Goal: Information Seeking & Learning: Learn about a topic

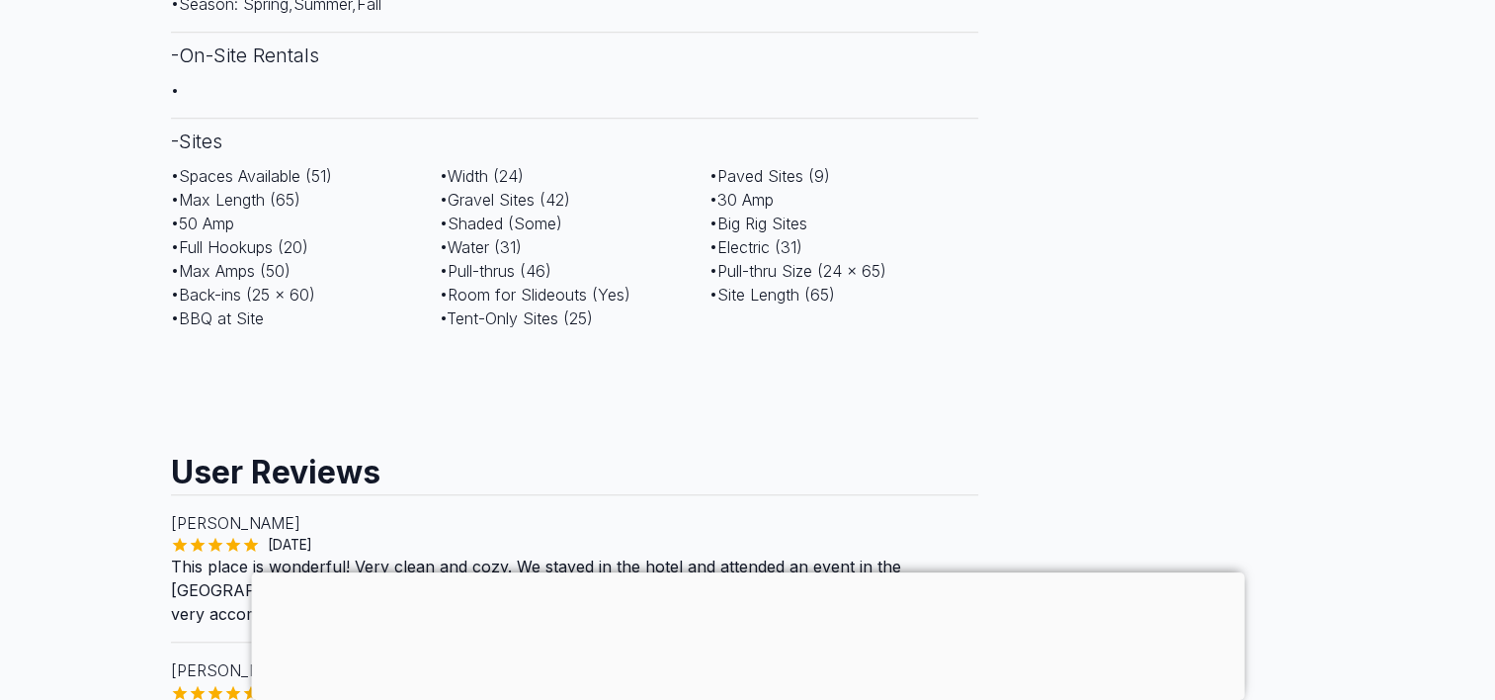
scroll to position [1680, 0]
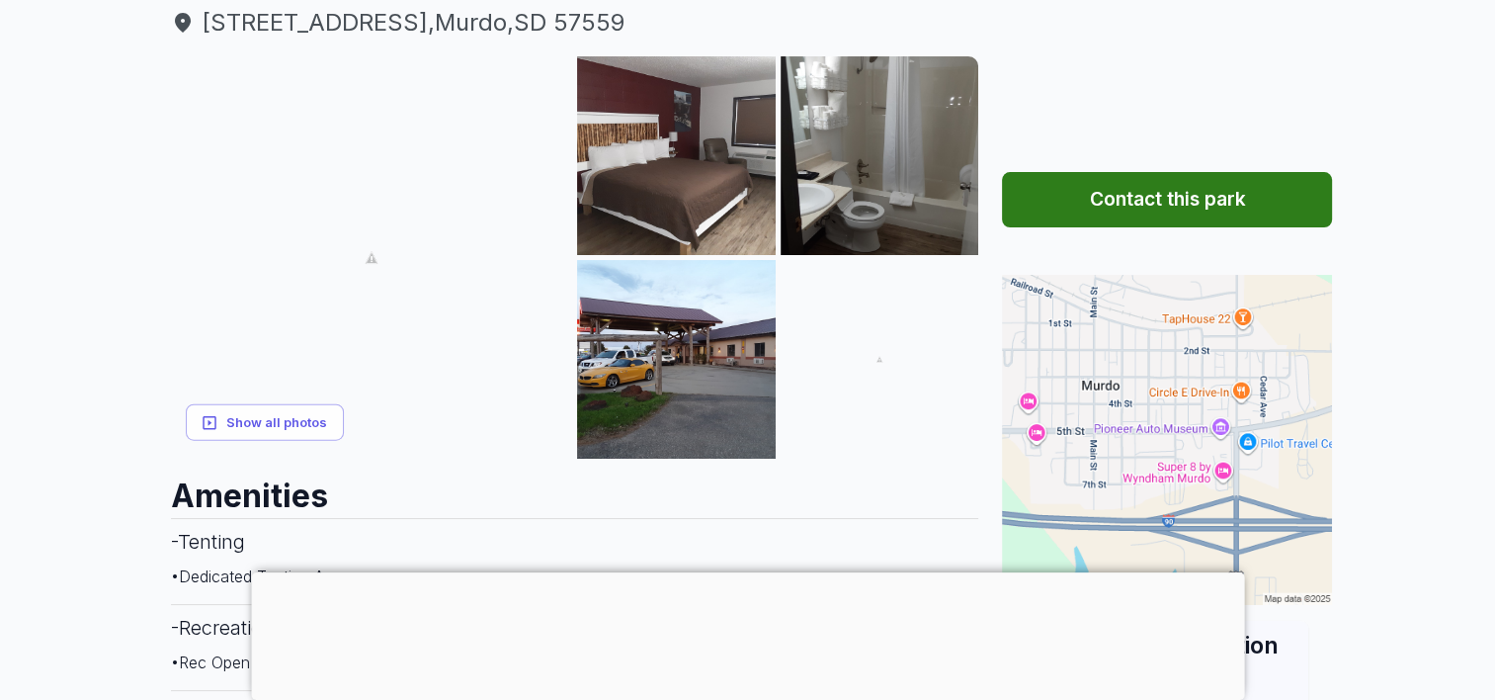
scroll to position [296, 0]
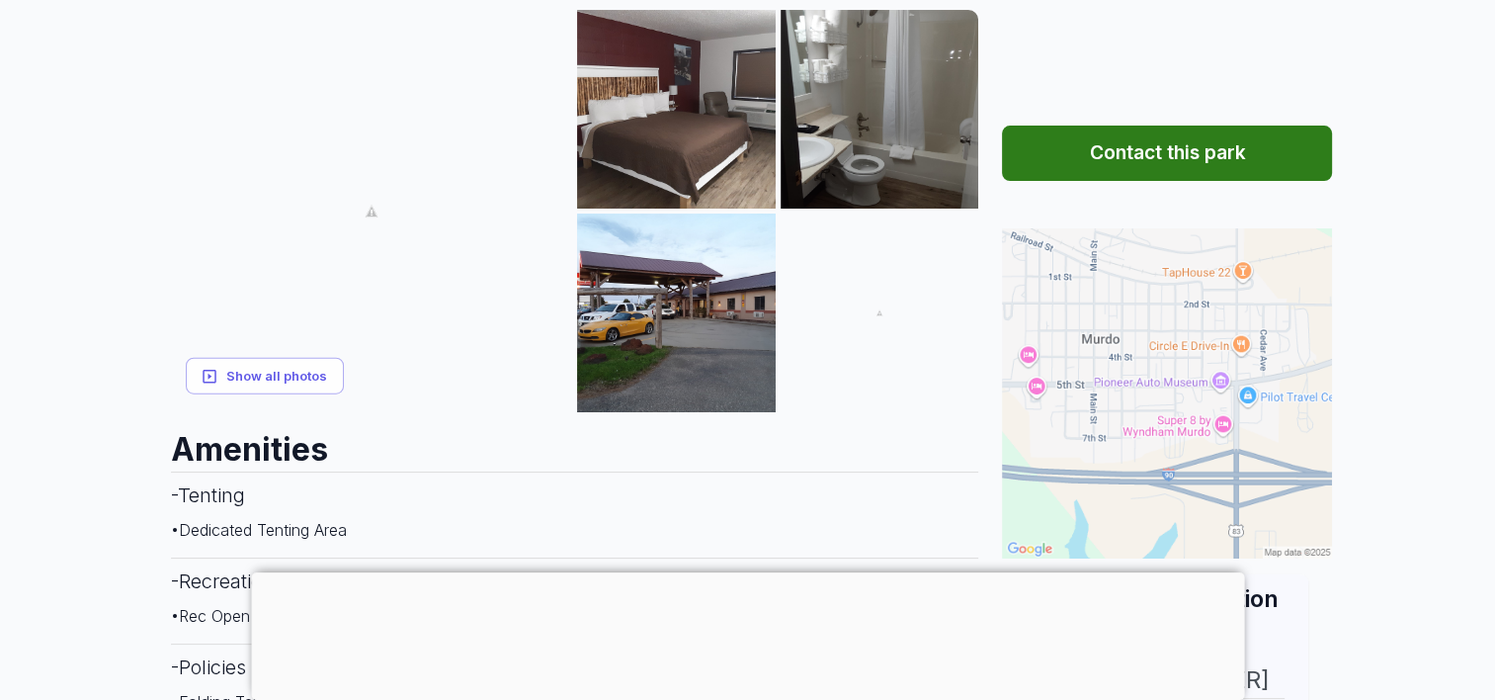
click at [1035, 384] on img at bounding box center [1167, 393] width 330 height 330
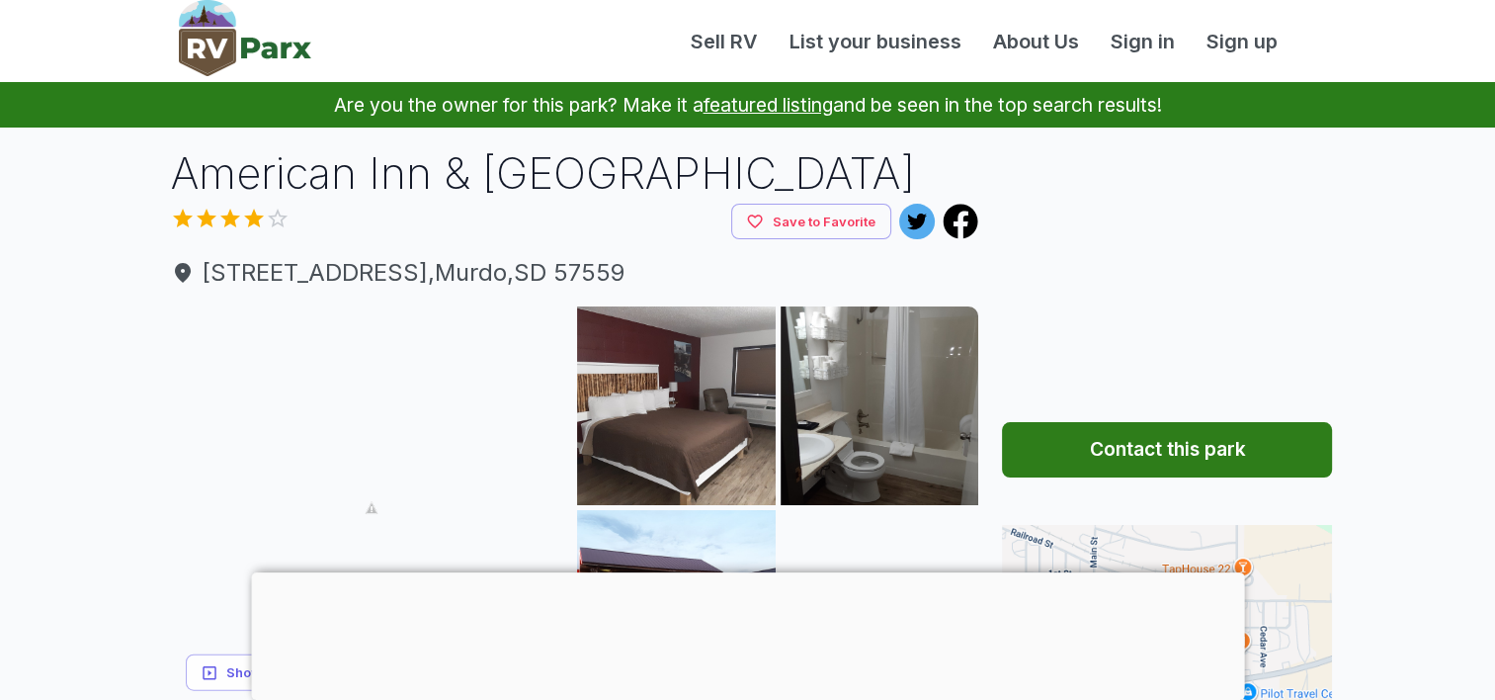
scroll to position [296, 0]
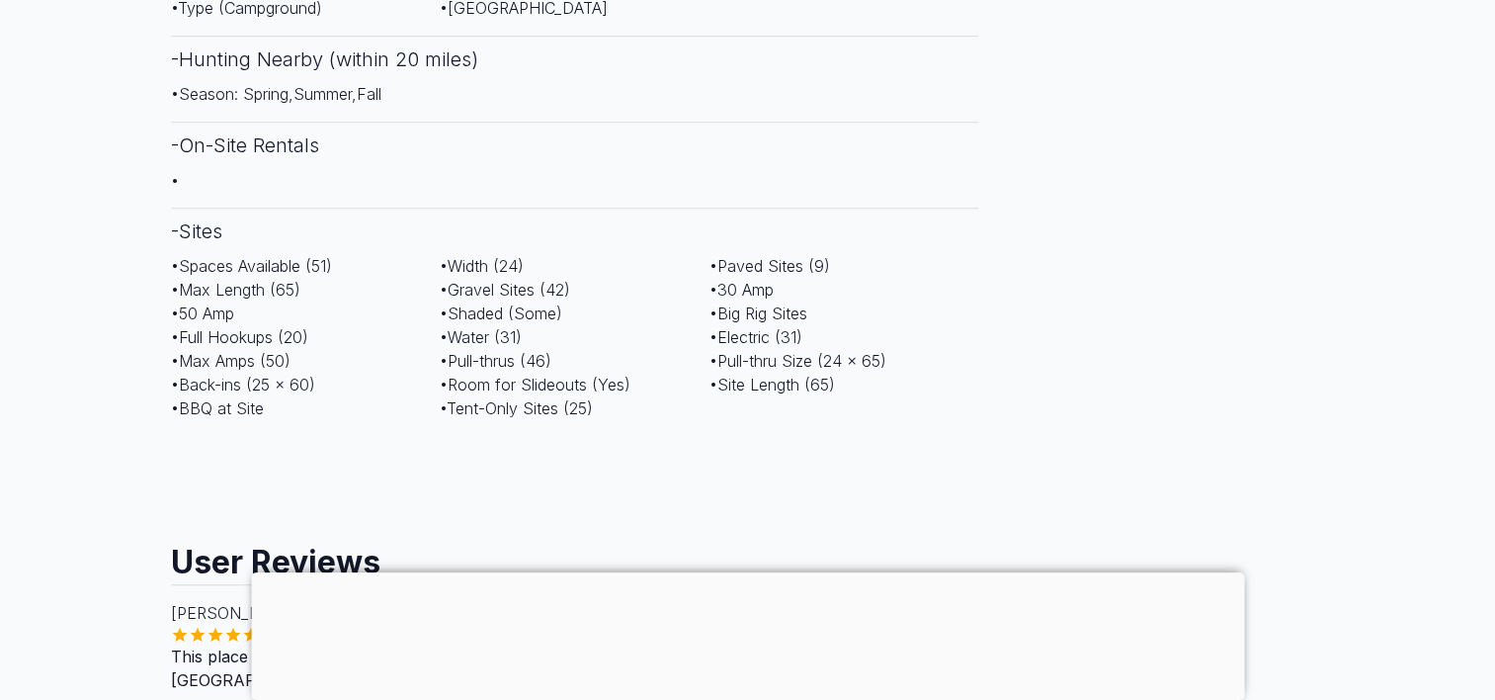
scroll to position [1581, 0]
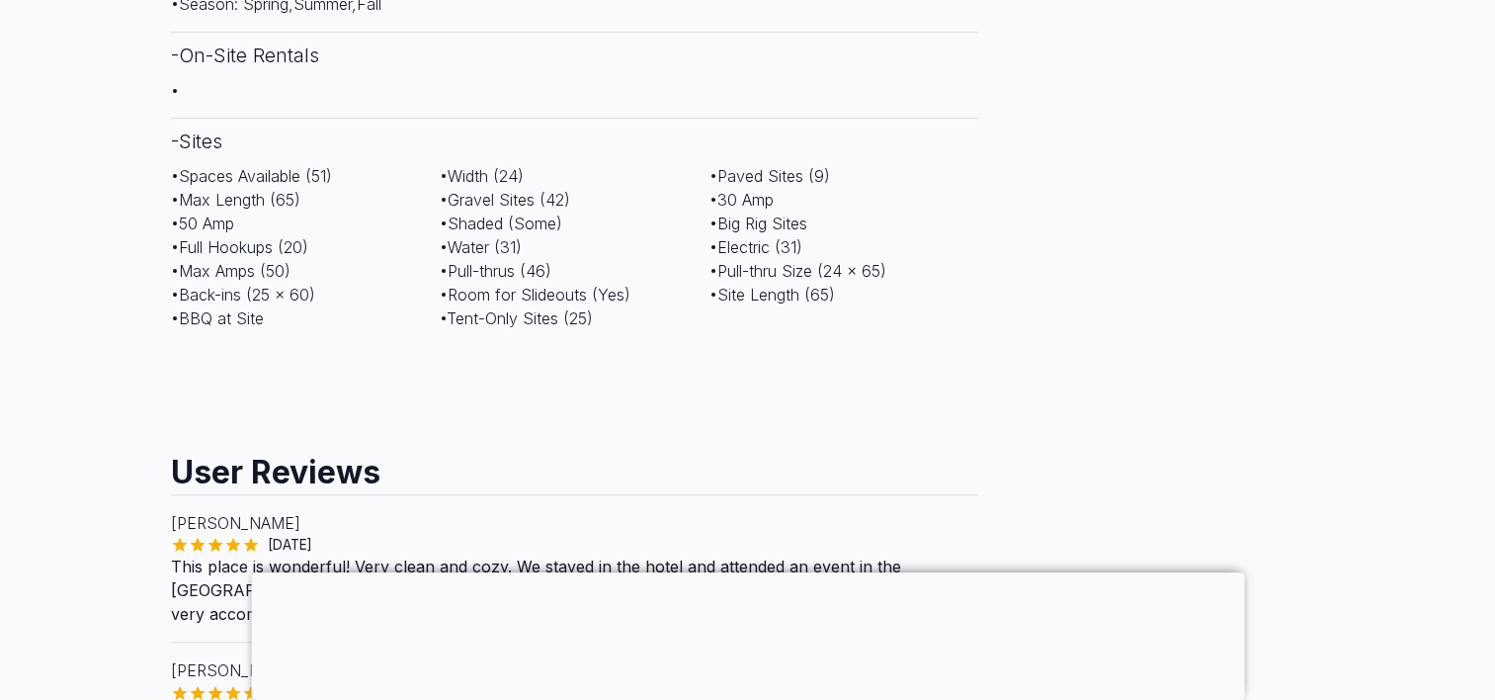
click at [751, 572] on div at bounding box center [747, 572] width 993 height 0
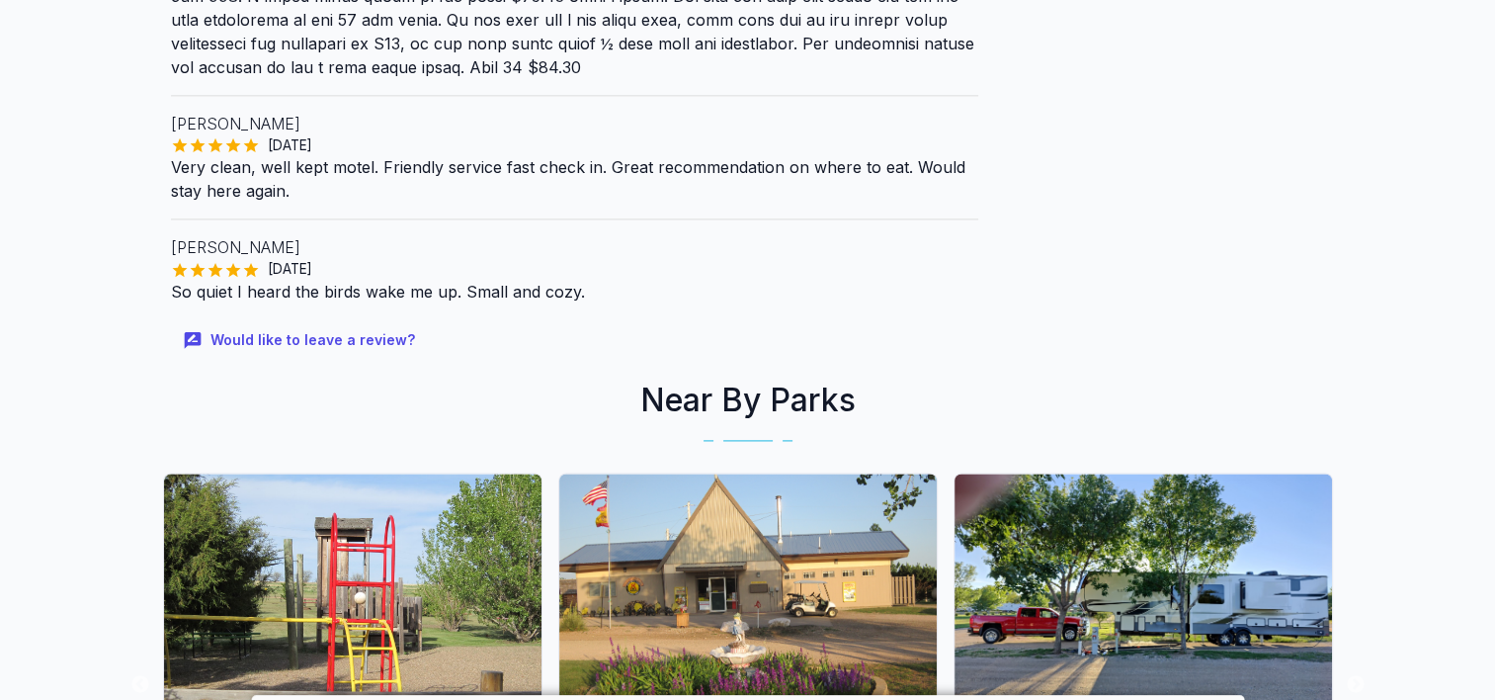
scroll to position [2668, 0]
